Goal: Find specific page/section: Find specific page/section

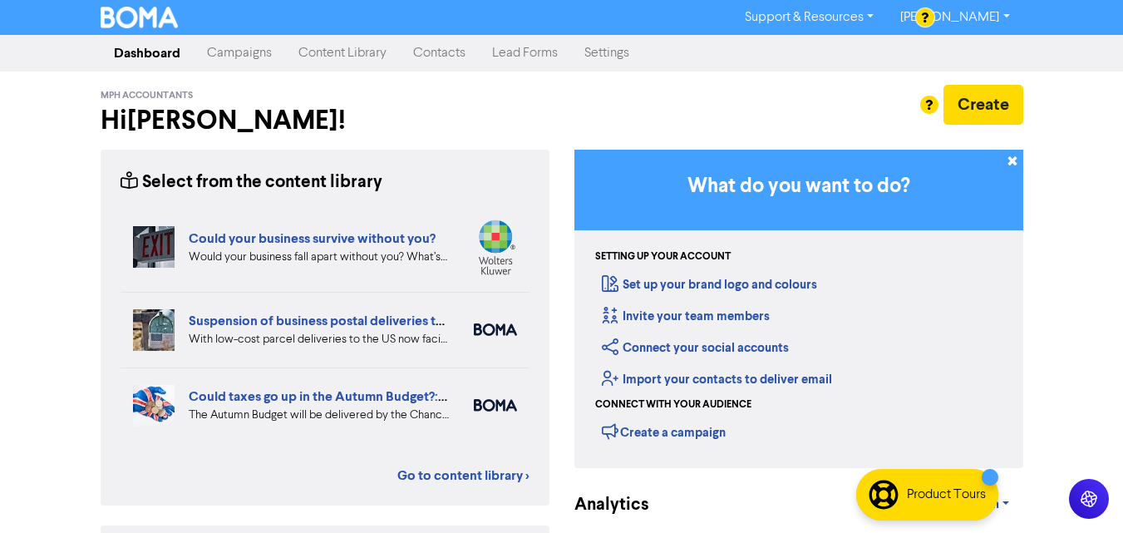
click at [455, 50] on link "Contacts" at bounding box center [439, 53] width 79 height 33
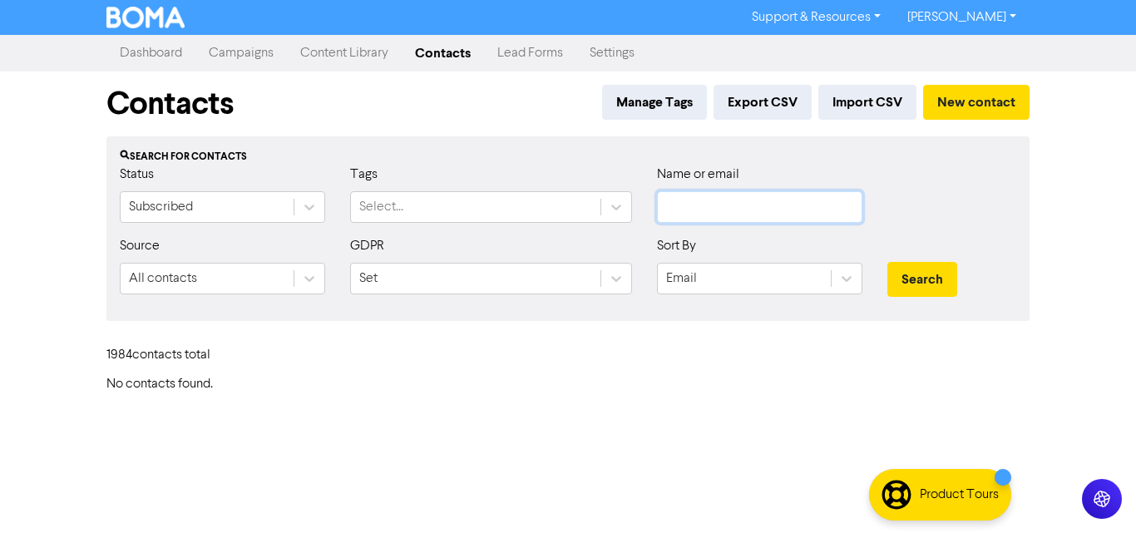
click at [682, 207] on input "text" at bounding box center [759, 207] width 205 height 32
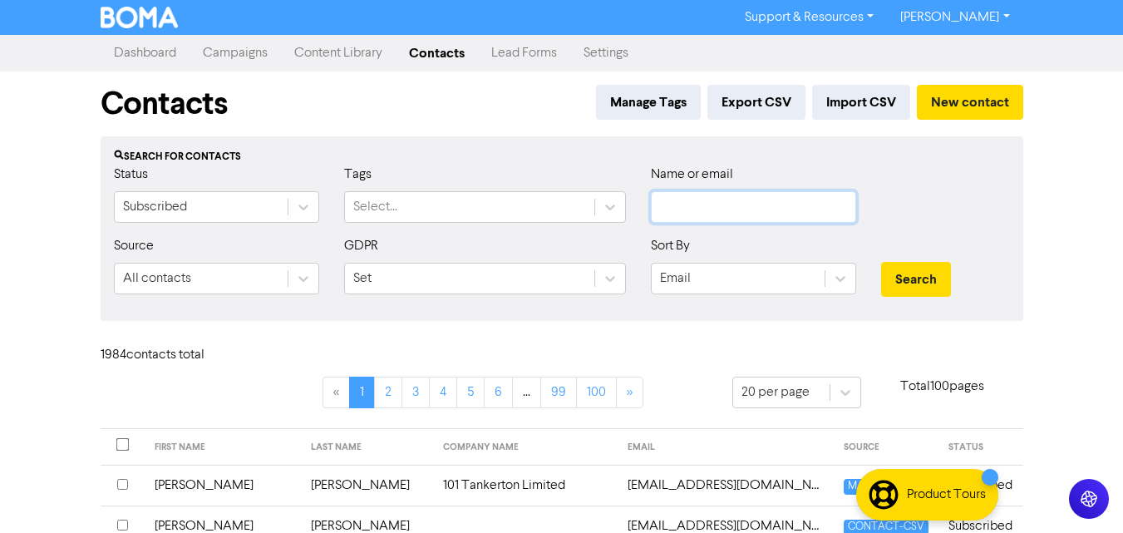
paste input "[EMAIL_ADDRESS][DOMAIN_NAME]"
type input "[EMAIL_ADDRESS][DOMAIN_NAME]"
click at [926, 277] on button "Search" at bounding box center [916, 279] width 70 height 35
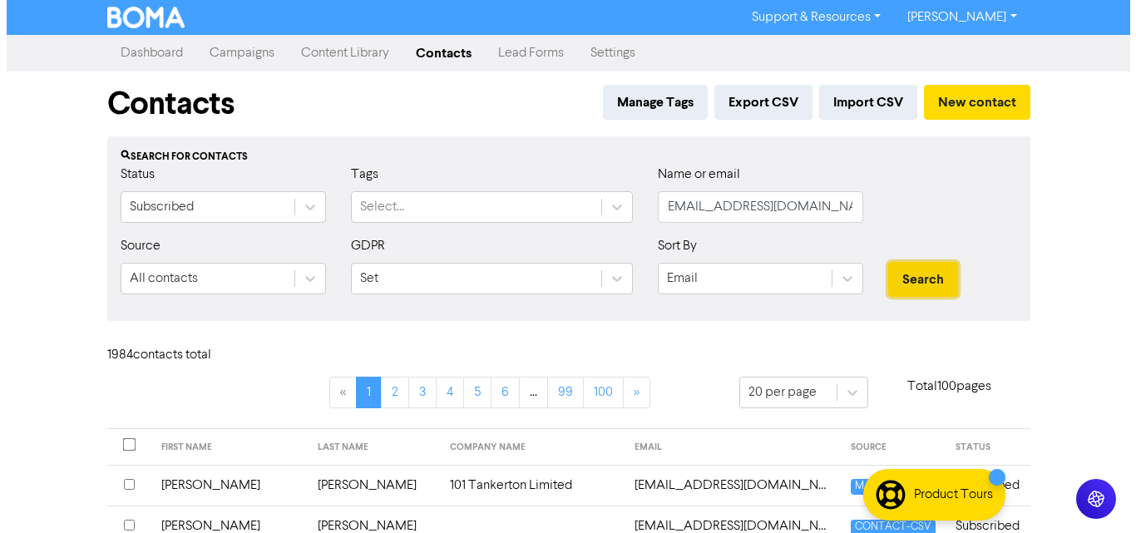
scroll to position [0, 0]
